Goal: Transaction & Acquisition: Purchase product/service

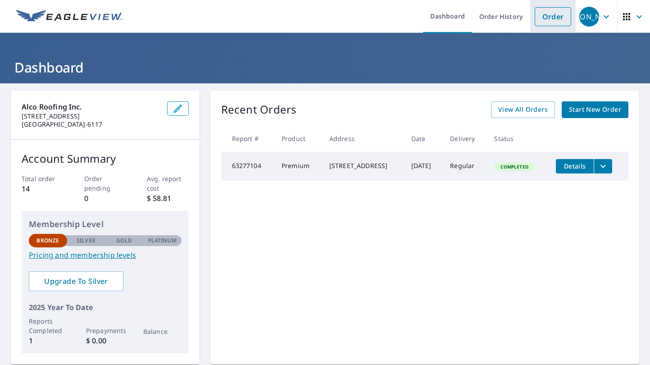
click at [547, 19] on link "Order" at bounding box center [553, 16] width 36 height 19
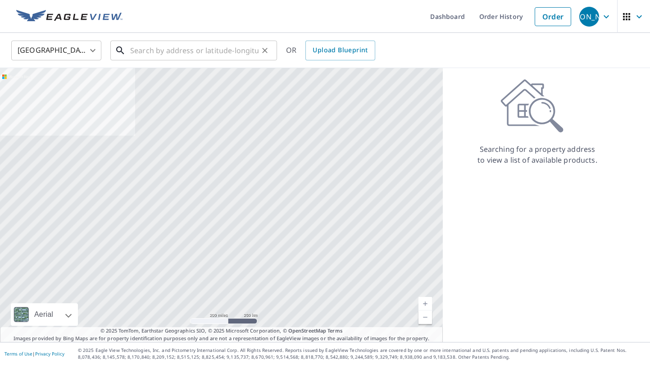
click at [170, 53] on input "text" at bounding box center [194, 50] width 128 height 25
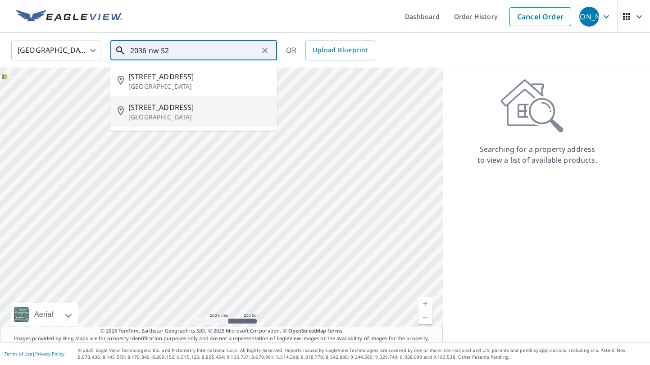
click at [174, 115] on p "[GEOGRAPHIC_DATA]" at bounding box center [198, 117] width 141 height 9
type input "[STREET_ADDRESS]"
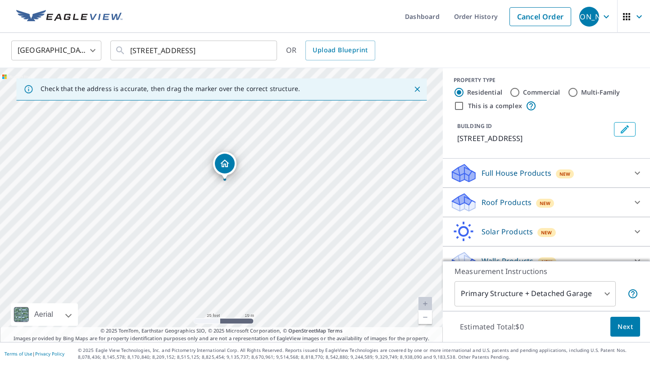
scroll to position [18, 0]
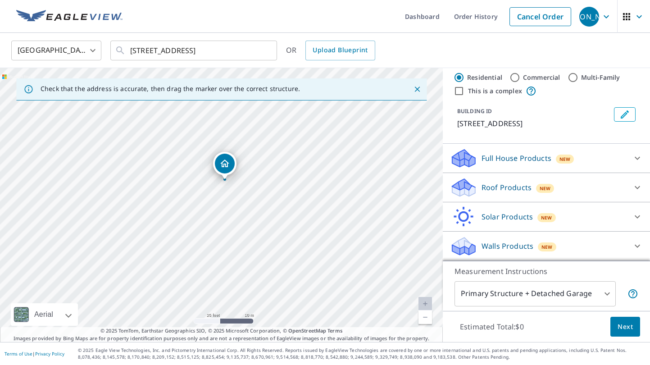
click at [613, 178] on div "Roof Products New" at bounding box center [538, 187] width 177 height 21
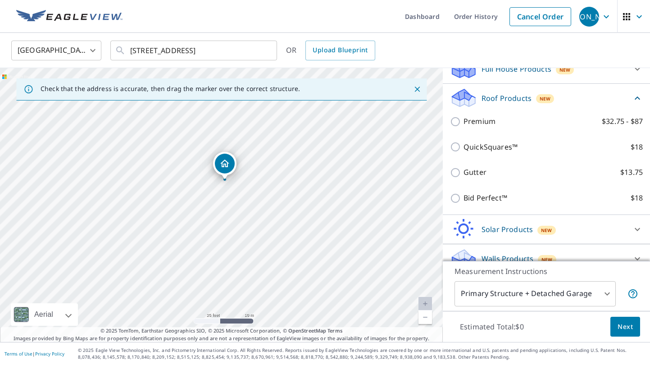
scroll to position [106, 0]
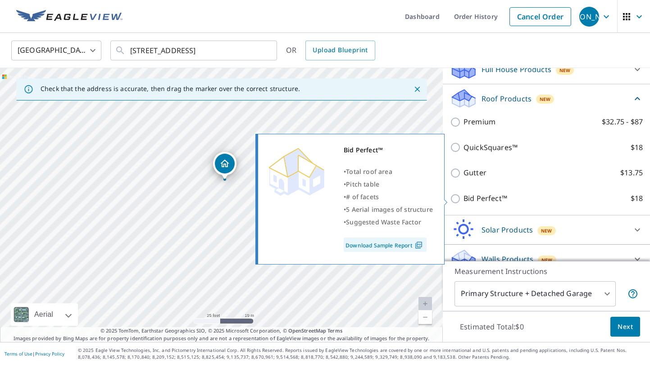
click at [401, 241] on link "Download Sample Report" at bounding box center [385, 244] width 83 height 14
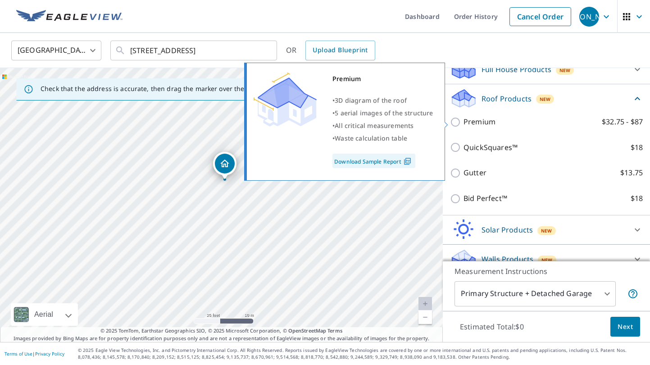
click at [377, 157] on link "Download Sample Report" at bounding box center [373, 161] width 83 height 14
click at [504, 121] on label "Premium $32.75 - $87" at bounding box center [553, 121] width 179 height 11
click at [464, 121] on input "Premium $32.75 - $87" at bounding box center [457, 122] width 14 height 11
checkbox input "true"
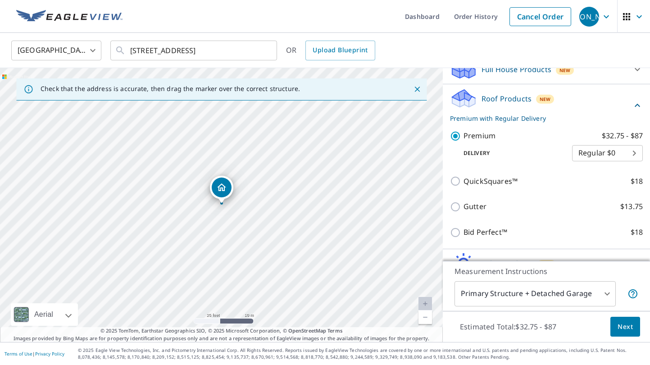
click at [596, 151] on body "JA [PERSON_NAME] Dashboard Order History Cancel Order JA [GEOGRAPHIC_DATA] [GEO…" at bounding box center [325, 182] width 650 height 365
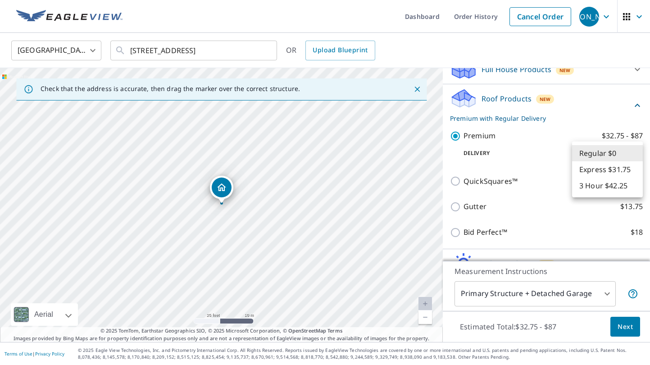
click at [596, 151] on li "Regular $0" at bounding box center [607, 153] width 71 height 16
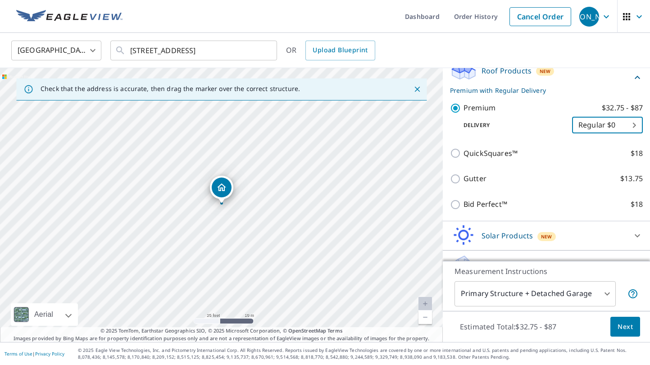
scroll to position [154, 0]
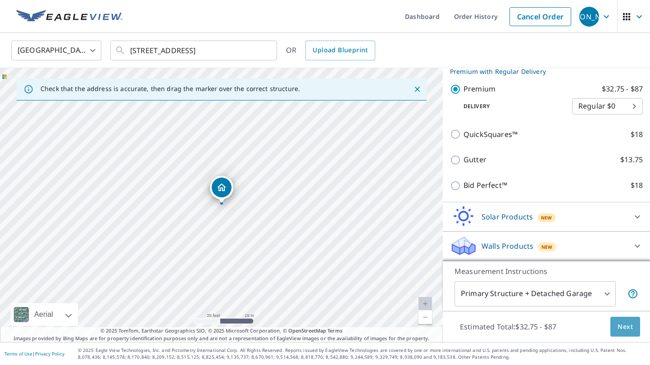
click at [623, 331] on span "Next" at bounding box center [625, 326] width 15 height 11
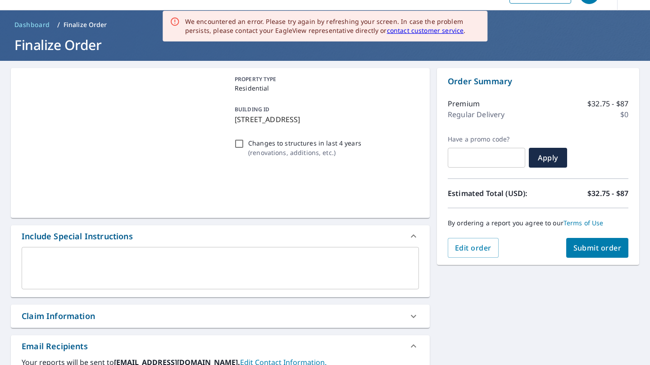
scroll to position [23, 0]
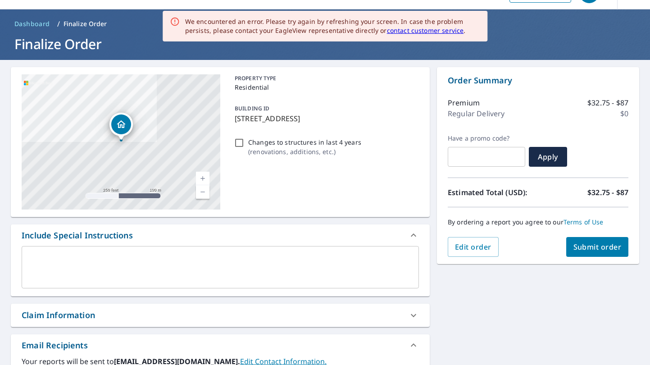
click at [592, 245] on span "Submit order" at bounding box center [597, 247] width 48 height 10
checkbox input "true"
